Goal: Find specific page/section: Find specific page/section

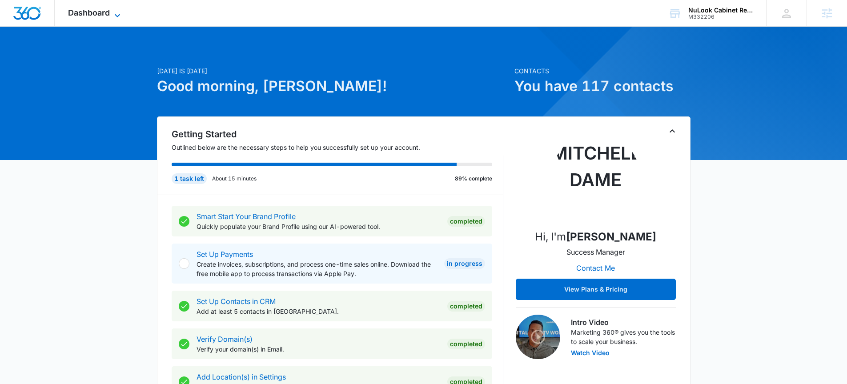
click at [97, 14] on span "Dashboard" at bounding box center [89, 12] width 42 height 9
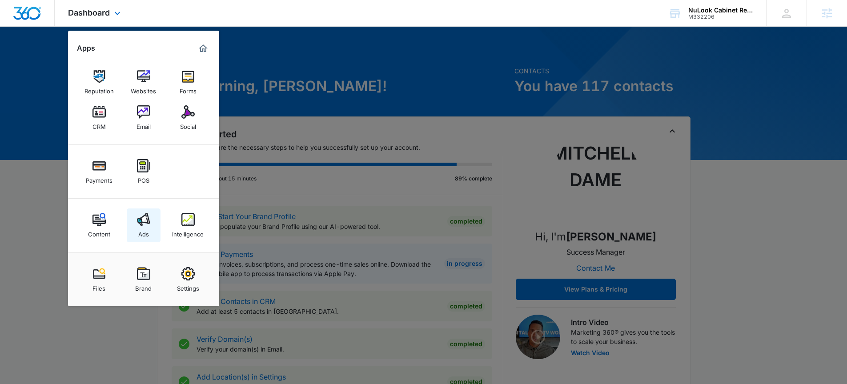
click at [148, 221] on img at bounding box center [143, 219] width 13 height 13
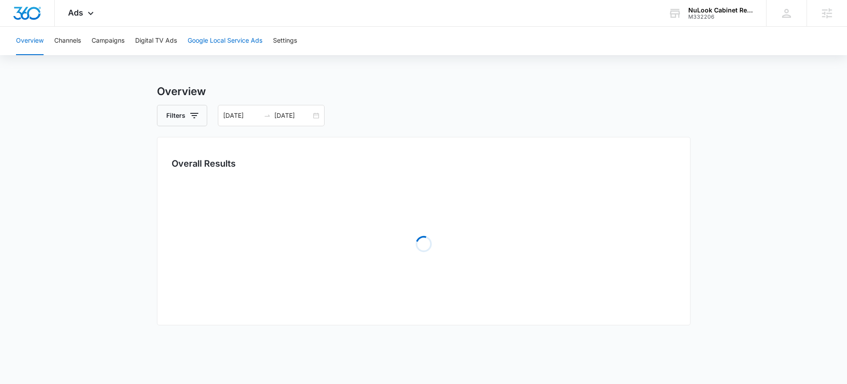
click at [220, 40] on button "Google Local Service Ads" at bounding box center [225, 41] width 75 height 28
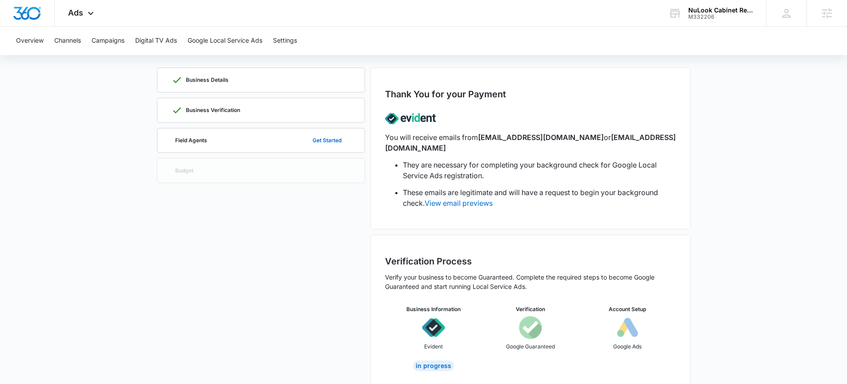
scroll to position [44, 0]
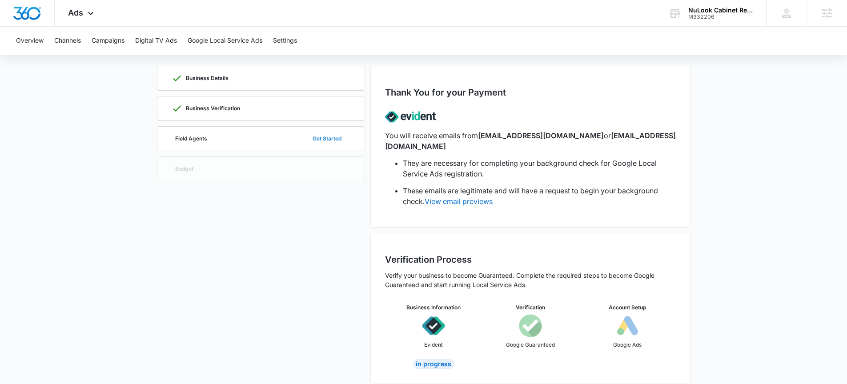
click at [334, 142] on button "Get Started" at bounding box center [327, 138] width 47 height 21
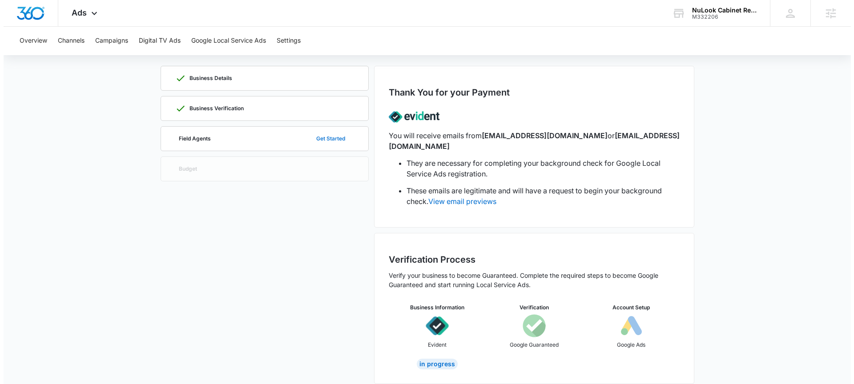
scroll to position [0, 0]
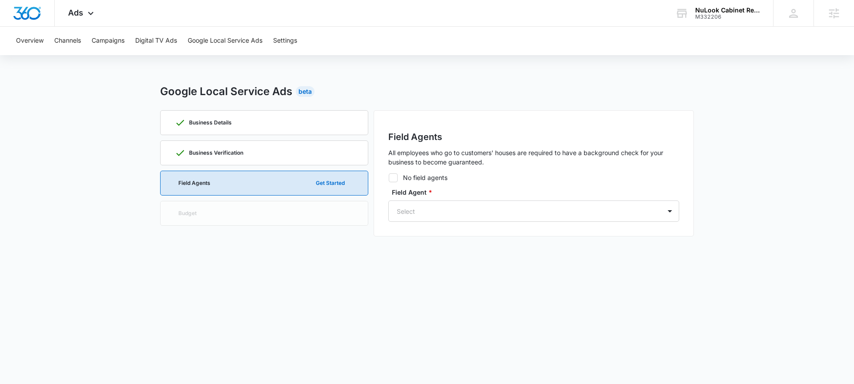
click at [393, 180] on icon at bounding box center [393, 178] width 8 height 8
click at [389, 178] on input "No field agents" at bounding box center [388, 177] width 0 height 0
click at [392, 177] on icon at bounding box center [393, 178] width 8 height 8
click at [389, 177] on input "No field agents" at bounding box center [388, 177] width 0 height 0
checkbox input "false"
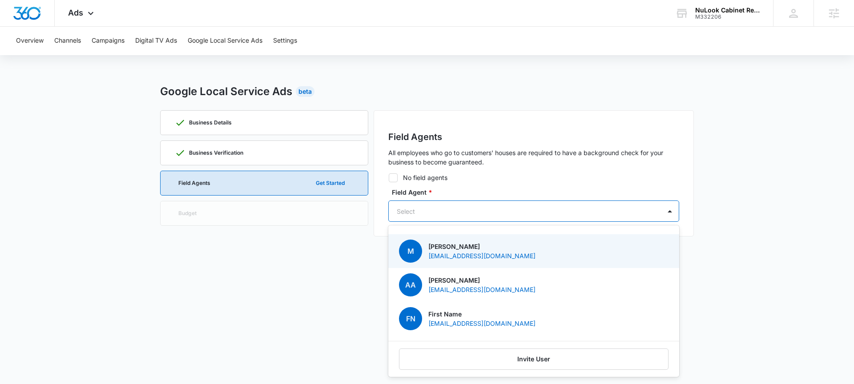
click at [457, 206] on div at bounding box center [523, 211] width 253 height 11
click at [453, 244] on p "Marino Ramirez" at bounding box center [481, 246] width 107 height 9
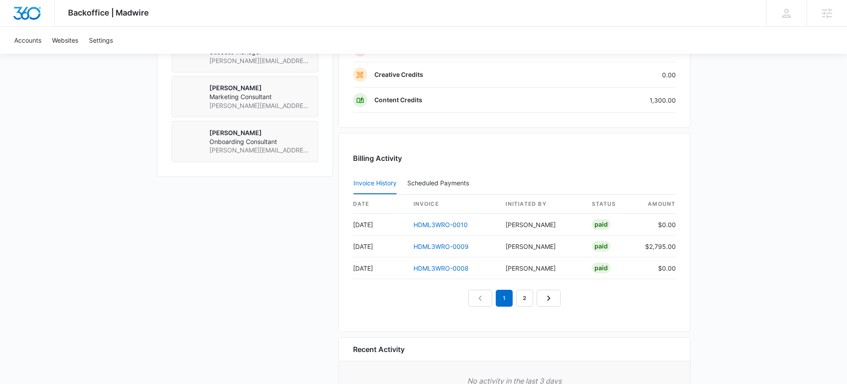
scroll to position [594, 0]
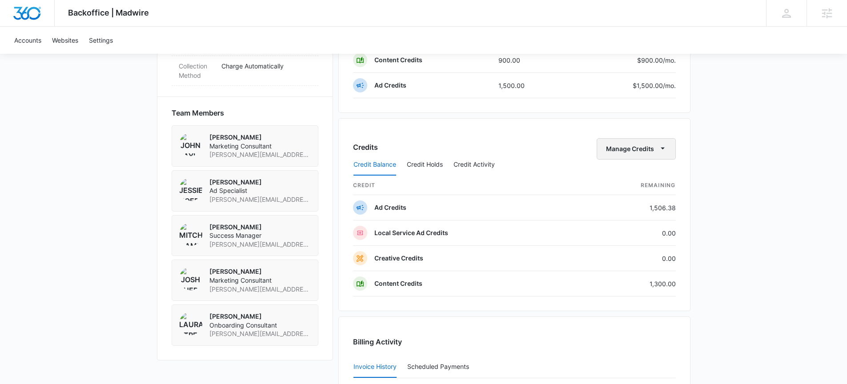
click at [662, 152] on icon "button" at bounding box center [662, 148] width 9 height 9
click at [618, 174] on div "Transfer Credits" at bounding box center [631, 177] width 47 height 6
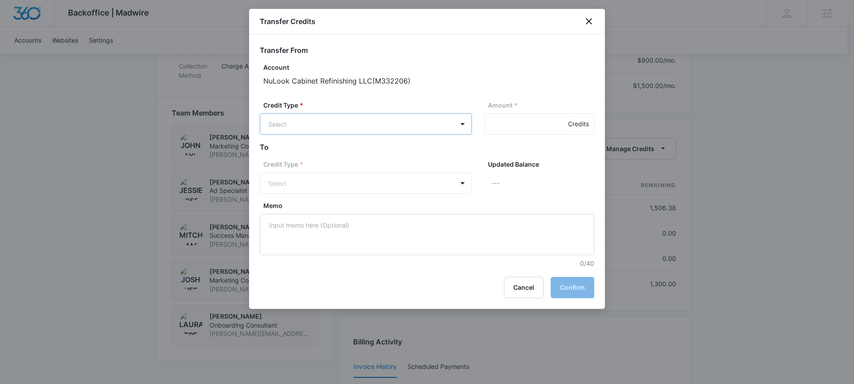
click at [349, 131] on body "Backoffice | Madwire Apps Settings MD Mitchell Dame Mitchell.Dame@madwire.com M…" at bounding box center [427, 18] width 854 height 1224
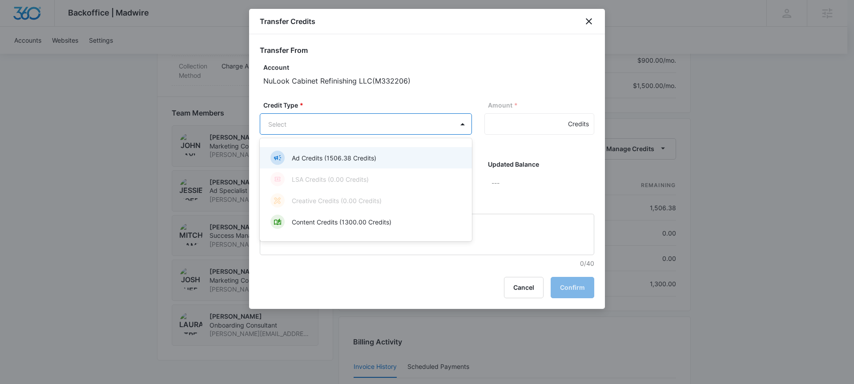
click at [321, 161] on p "Ad Credits (1506.38 Credits)" at bounding box center [334, 157] width 84 height 9
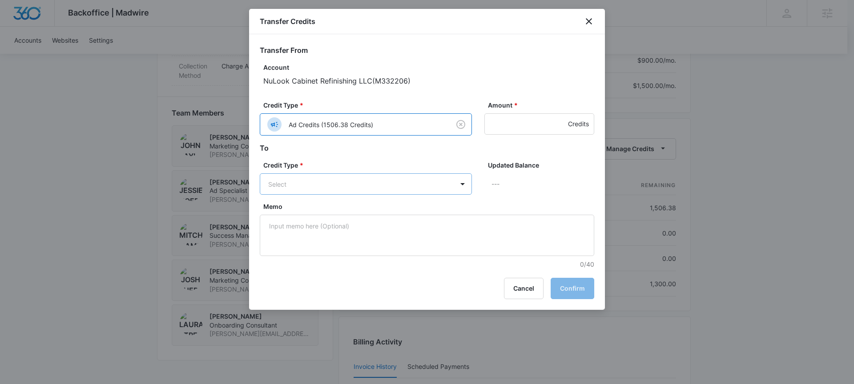
click at [329, 179] on body "Backoffice | Madwire Apps Settings MD Mitchell Dame Mitchell.Dame@madwire.com M…" at bounding box center [427, 18] width 854 height 1224
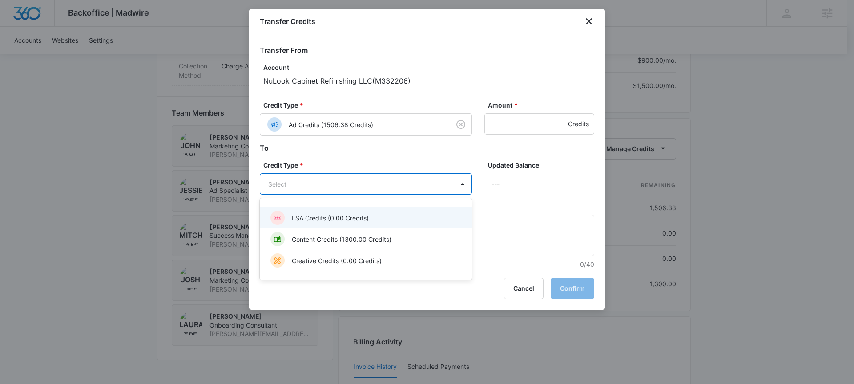
click at [313, 220] on p "LSA Credits (0.00 Credits)" at bounding box center [330, 217] width 77 height 9
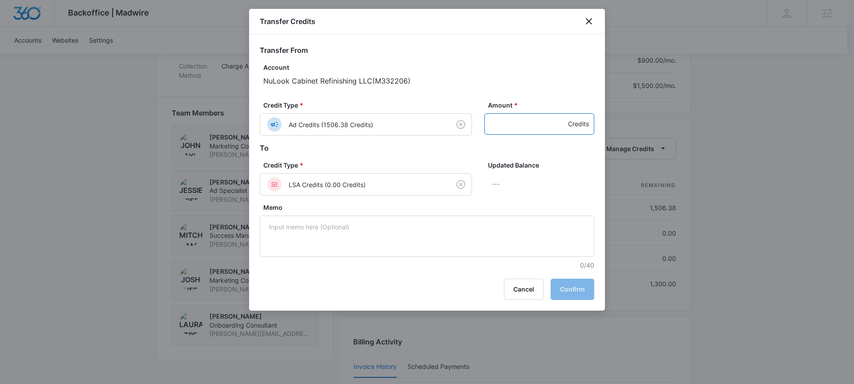
click at [524, 126] on input "Amount *" at bounding box center [539, 123] width 110 height 21
type input "1500"
click at [574, 295] on button "Confirm" at bounding box center [572, 289] width 44 height 21
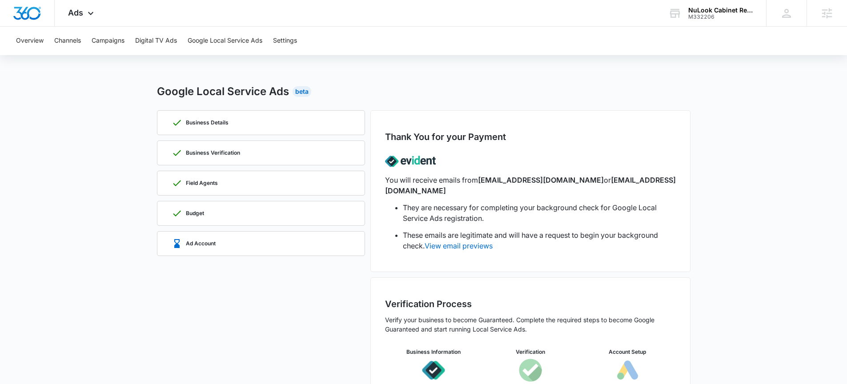
click at [328, 95] on div "Google Local Service Ads Beta" at bounding box center [424, 92] width 534 height 16
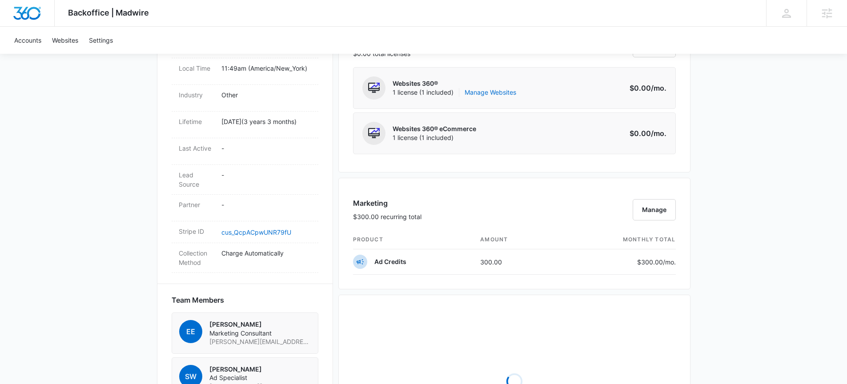
scroll to position [752, 0]
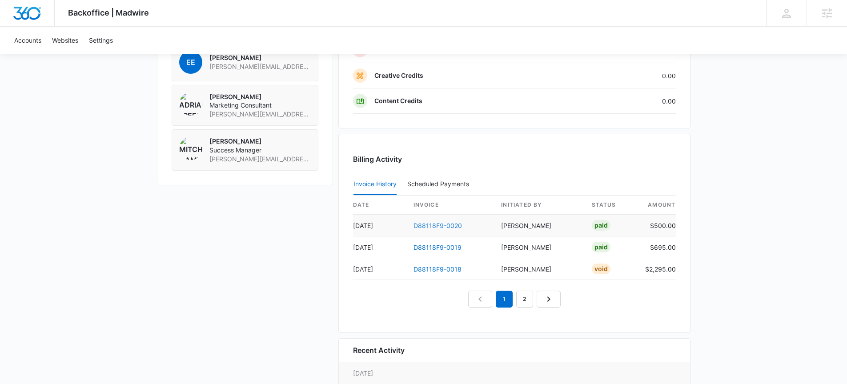
click at [435, 226] on link "D88118F9-0020" at bounding box center [437, 226] width 48 height 8
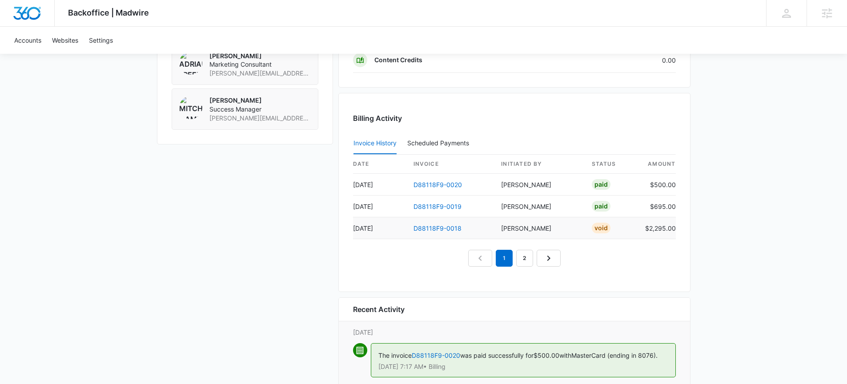
scroll to position [787, 0]
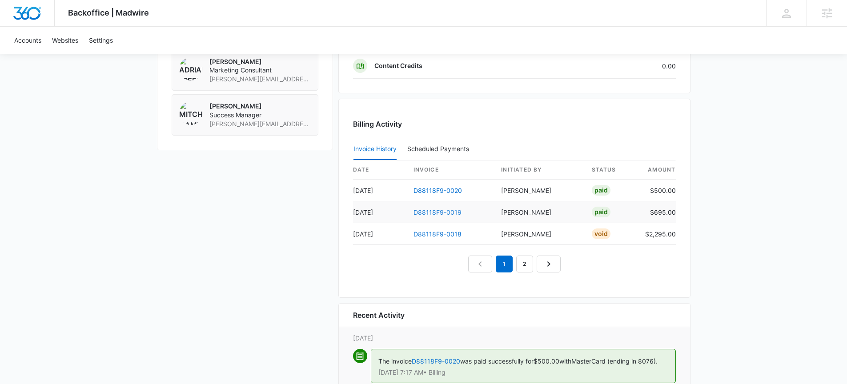
click at [428, 214] on link "D88118F9-0019" at bounding box center [437, 213] width 48 height 8
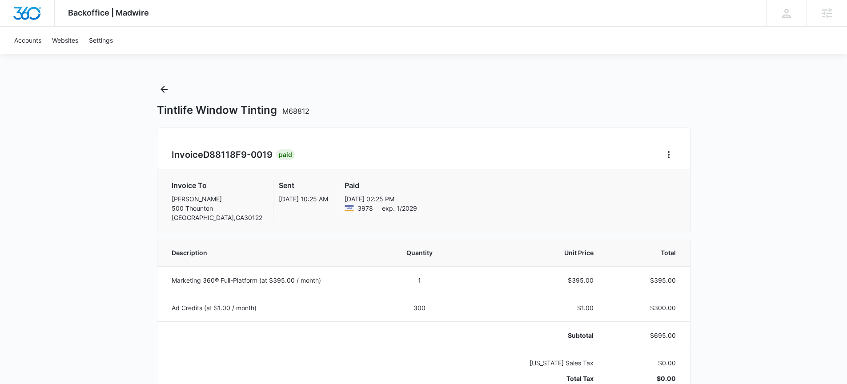
drag, startPoint x: 259, startPoint y: 201, endPoint x: 313, endPoint y: 202, distance: 54.7
click at [313, 202] on div "Invoice To [PERSON_NAME] [STREET_ADDRESS] Sent [DATE] 10:25 AM Paid [DATE] exp.…" at bounding box center [424, 201] width 504 height 42
drag, startPoint x: 330, startPoint y: 199, endPoint x: 382, endPoint y: 199, distance: 52.5
click at [382, 199] on p "[DATE] 02:25 PM" at bounding box center [381, 198] width 72 height 9
drag, startPoint x: 171, startPoint y: 202, endPoint x: 252, endPoint y: 222, distance: 83.5
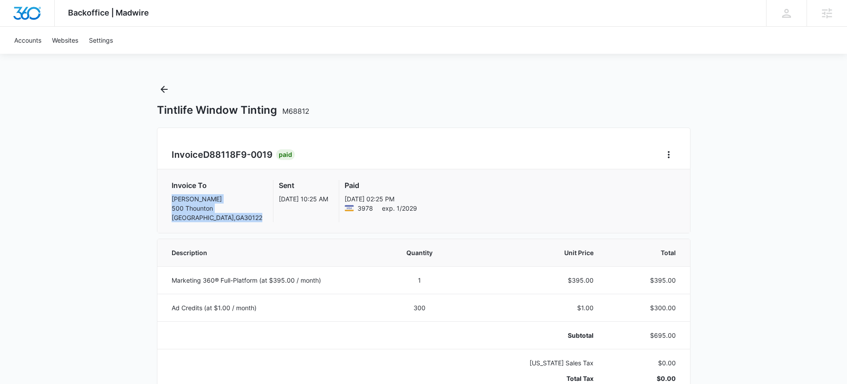
click at [252, 223] on div "Invoice To [PERSON_NAME] [STREET_ADDRESS] Sent [DATE] 10:25 AM Paid [DATE] exp.…" at bounding box center [423, 201] width 533 height 64
click at [240, 219] on p "[PERSON_NAME] [STREET_ADDRESS]" at bounding box center [217, 208] width 91 height 28
drag, startPoint x: 243, startPoint y: 217, endPoint x: 165, endPoint y: 198, distance: 81.0
click at [165, 198] on div "Invoice To [PERSON_NAME] [STREET_ADDRESS] Sent [DATE] 10:25 AM Paid [DATE] exp.…" at bounding box center [423, 201] width 533 height 64
drag, startPoint x: 183, startPoint y: 201, endPoint x: 175, endPoint y: 197, distance: 8.9
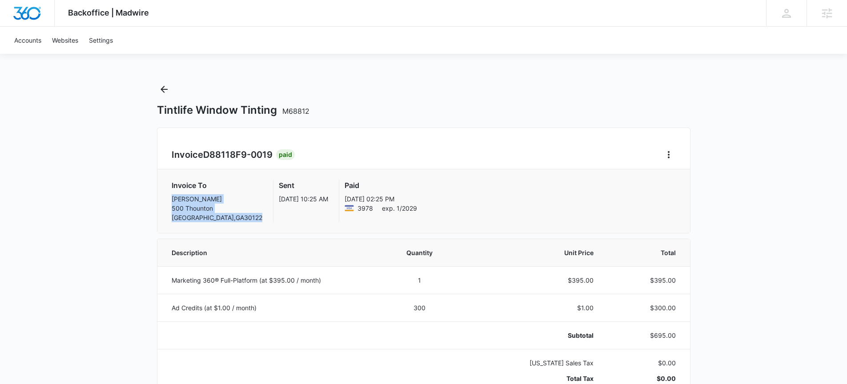
click at [183, 201] on p "[PERSON_NAME] [STREET_ADDRESS]" at bounding box center [217, 208] width 91 height 28
drag, startPoint x: 170, startPoint y: 197, endPoint x: 245, endPoint y: 215, distance: 77.3
click at [245, 215] on div "Invoice To [PERSON_NAME] [STREET_ADDRESS] Sent [DATE] 10:25 AM Paid [DATE] exp.…" at bounding box center [423, 201] width 533 height 64
click at [245, 217] on div "Invoice To [PERSON_NAME] [STREET_ADDRESS] Sent [DATE] 10:25 AM Paid [DATE] exp.…" at bounding box center [424, 201] width 504 height 42
drag, startPoint x: 245, startPoint y: 218, endPoint x: 173, endPoint y: 196, distance: 75.1
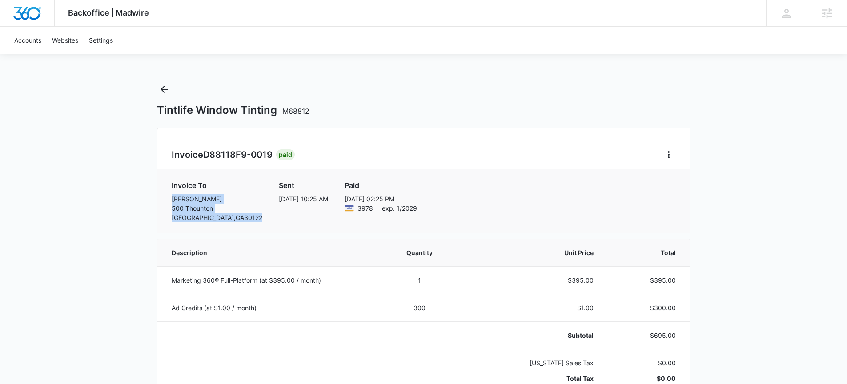
click at [159, 200] on div "Invoice To [PERSON_NAME] [STREET_ADDRESS] Sent [DATE] 10:25 AM Paid [DATE] exp.…" at bounding box center [423, 201] width 533 height 64
click at [173, 196] on p "[PERSON_NAME] [STREET_ADDRESS]" at bounding box center [217, 208] width 91 height 28
drag, startPoint x: 172, startPoint y: 199, endPoint x: 243, endPoint y: 228, distance: 77.0
click at [243, 228] on div "Invoice To [PERSON_NAME] [STREET_ADDRESS] Sent [DATE] 10:25 AM Paid [DATE] exp.…" at bounding box center [423, 201] width 533 height 64
click at [268, 213] on div "Sent [DATE] 10:25 AM" at bounding box center [298, 201] width 60 height 42
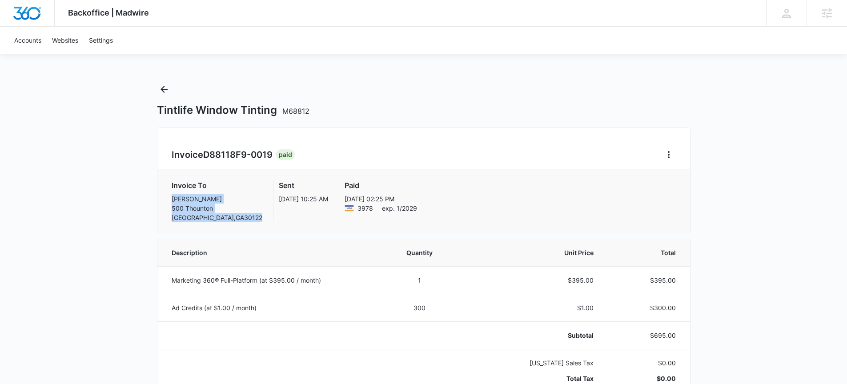
drag, startPoint x: 246, startPoint y: 219, endPoint x: 161, endPoint y: 198, distance: 87.3
click at [161, 198] on div "Invoice To [PERSON_NAME] [STREET_ADDRESS] Sent [DATE] 10:25 AM Paid [DATE] exp.…" at bounding box center [423, 201] width 533 height 64
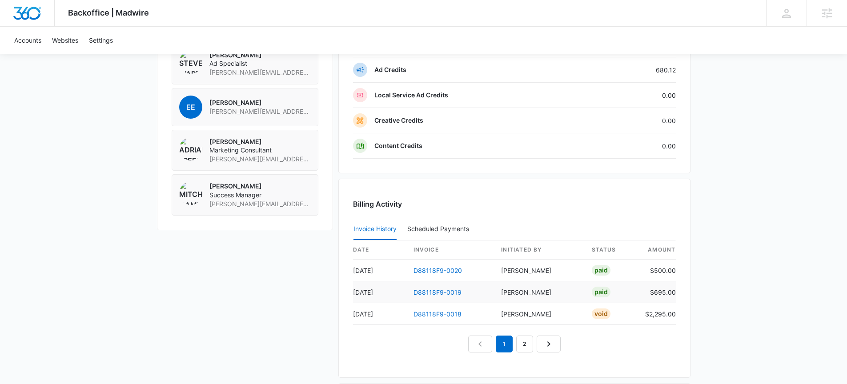
scroll to position [716, 0]
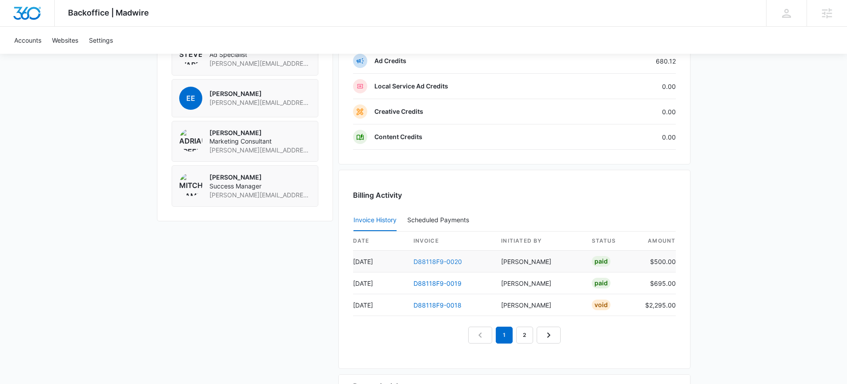
click at [425, 262] on link "D88118F9-0020" at bounding box center [437, 262] width 48 height 8
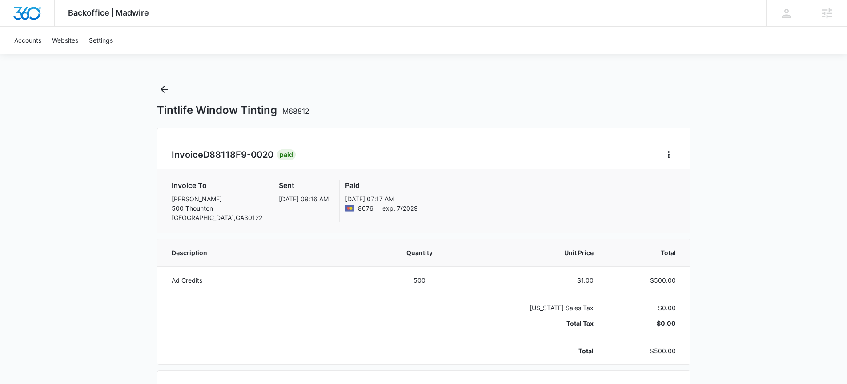
drag, startPoint x: 257, startPoint y: 201, endPoint x: 313, endPoint y: 201, distance: 55.1
click at [313, 201] on div "Invoice To [PERSON_NAME] [STREET_ADDRESS] Sent [DATE] 09:16 AM Paid [DATE] 07:1…" at bounding box center [424, 201] width 504 height 42
